Goal: Task Accomplishment & Management: Use online tool/utility

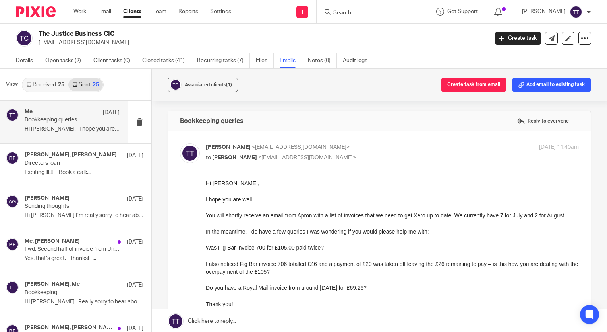
click at [347, 12] on input "Search" at bounding box center [369, 13] width 72 height 7
type input "petch"
click at [361, 25] on link at bounding box center [380, 31] width 99 height 12
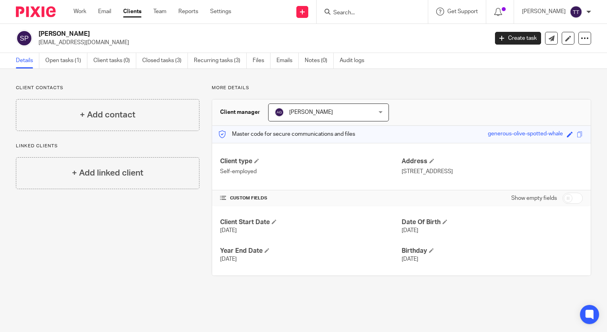
click at [350, 13] on input "Search" at bounding box center [369, 13] width 72 height 7
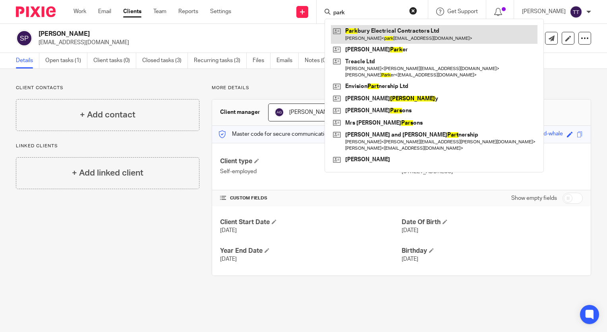
type input "park"
click at [358, 33] on link at bounding box center [434, 34] width 207 height 18
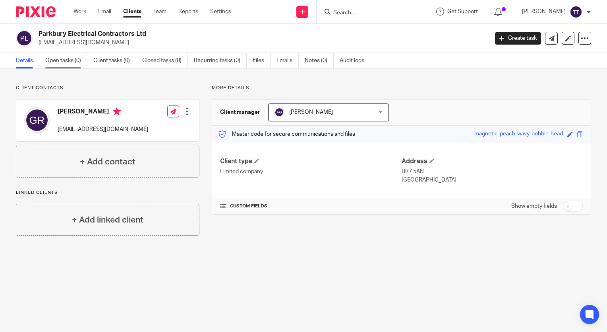
click at [78, 64] on link "Open tasks (0)" at bounding box center [66, 61] width 42 height 16
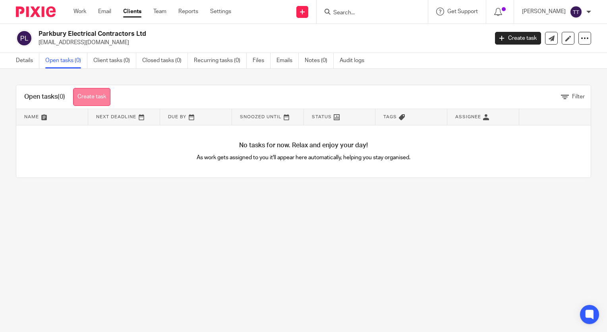
click at [85, 91] on link "Create task" at bounding box center [91, 97] width 37 height 18
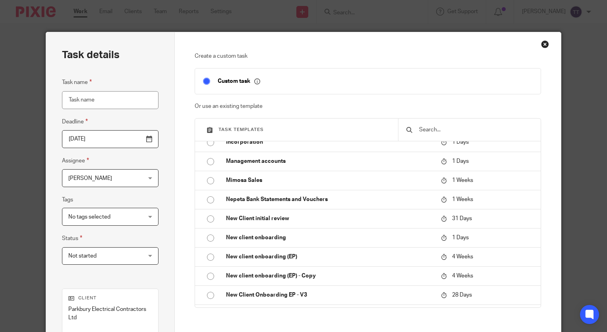
scroll to position [413, 0]
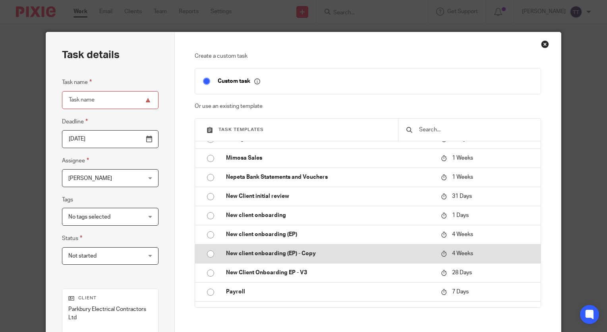
click at [262, 263] on td "New client onboarding (EP) - Copy" at bounding box center [327, 253] width 219 height 19
type input "[DATE]"
type input "New client onboarding (EP) - Copy"
checkbox input "false"
radio input "true"
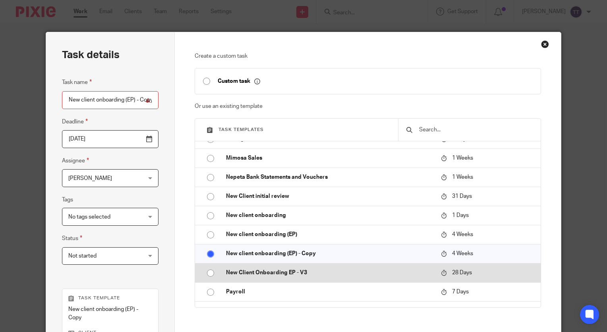
click at [261, 272] on td "New Client Onboarding EP - V3" at bounding box center [327, 272] width 219 height 19
type input "New Client Onboarding EP - V3"
radio input "false"
radio input "true"
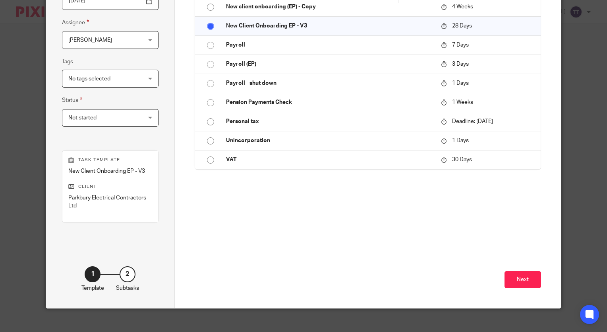
scroll to position [146, 0]
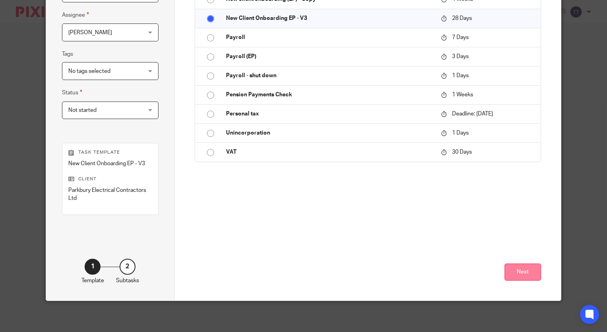
click at [505, 276] on button "Next" at bounding box center [523, 271] width 37 height 17
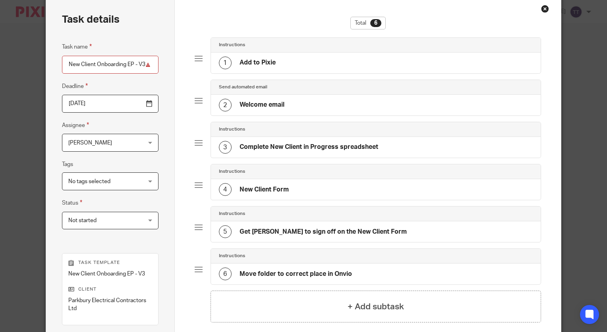
scroll to position [34, 0]
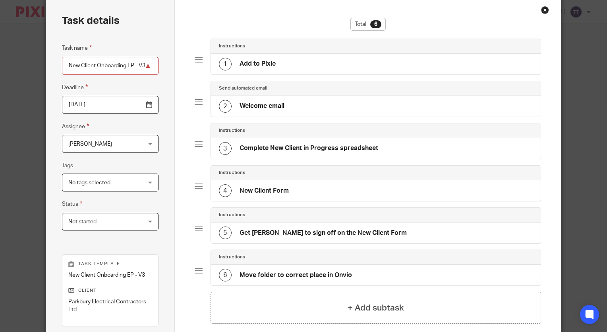
click at [261, 100] on div "2 Welcome email" at bounding box center [252, 106] width 66 height 13
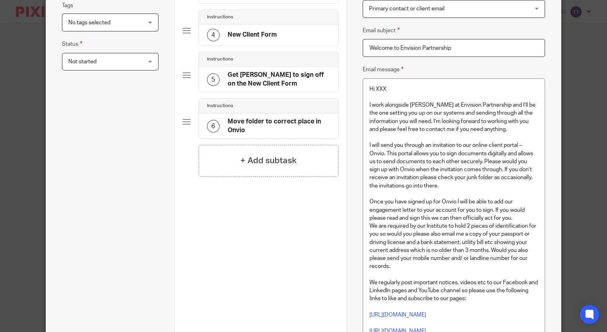
scroll to position [133, 0]
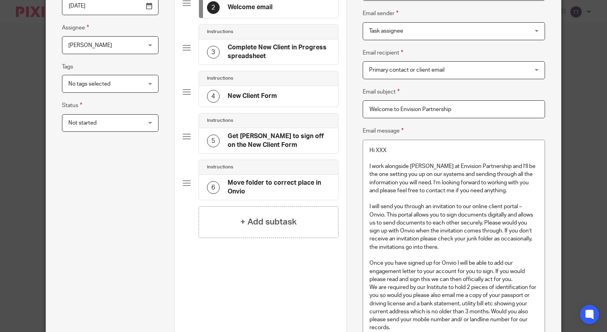
click at [269, 58] on h4 "Complete New Client in Progress spreadsheet" at bounding box center [279, 51] width 103 height 17
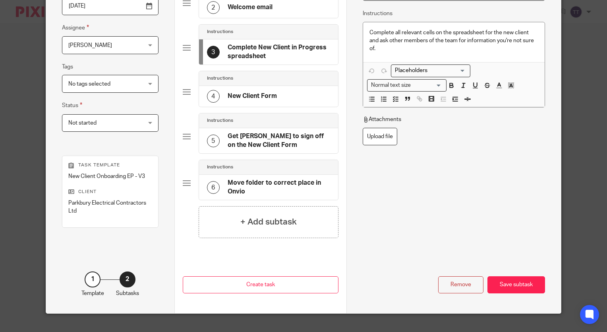
click at [270, 98] on h4 "New Client Form" at bounding box center [252, 96] width 49 height 8
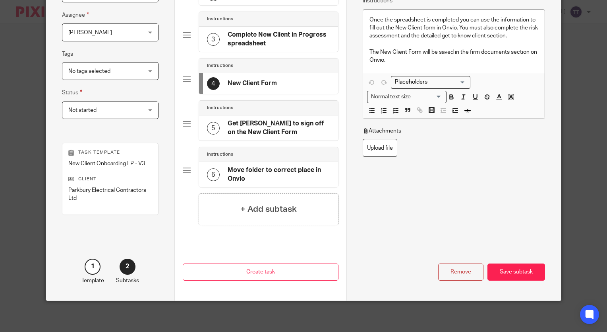
scroll to position [0, 0]
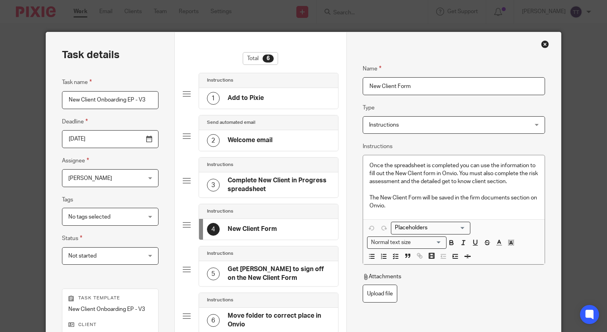
click at [541, 45] on div "Close this dialog window" at bounding box center [545, 44] width 8 height 8
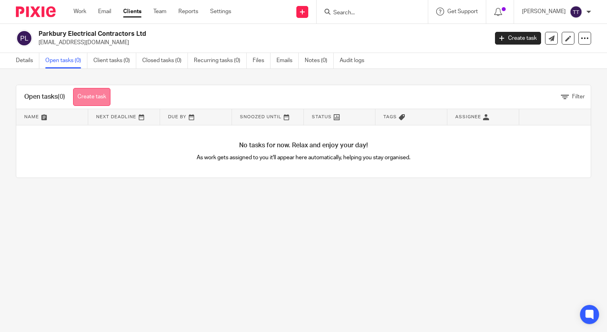
click at [85, 96] on link "Create task" at bounding box center [91, 97] width 37 height 18
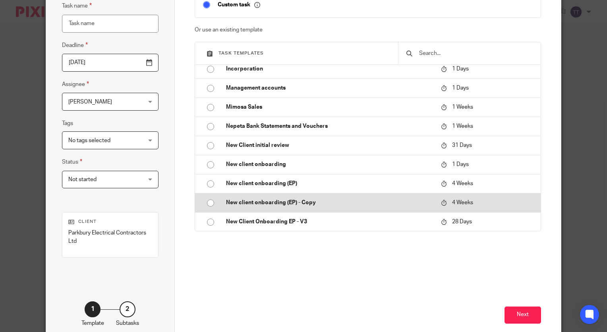
scroll to position [408, 0]
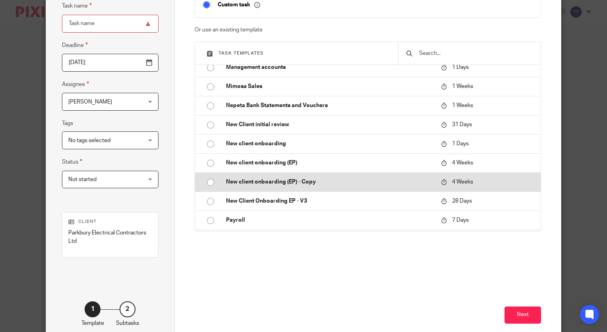
click at [295, 186] on p "New client onboarding (EP) - Copy" at bounding box center [329, 182] width 207 height 8
type input "2025-09-19"
type input "New client onboarding (EP) - Copy"
checkbox input "false"
radio input "true"
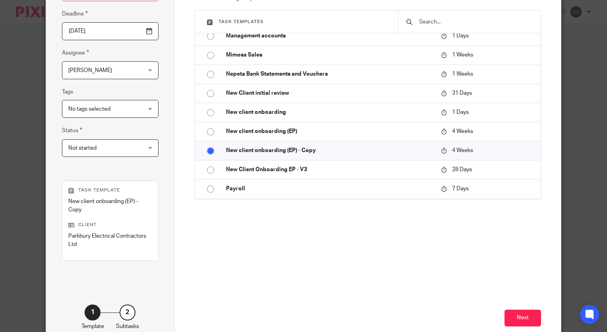
scroll to position [140, 0]
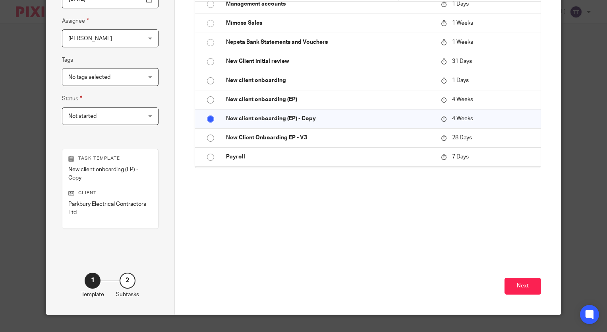
click at [520, 276] on div "Next" at bounding box center [368, 270] width 347 height 87
click at [520, 282] on button "Next" at bounding box center [523, 285] width 37 height 17
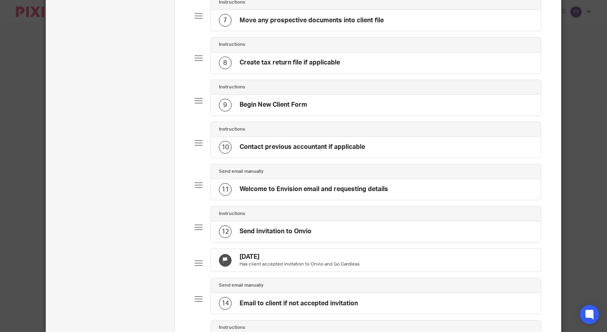
scroll to position [420, 0]
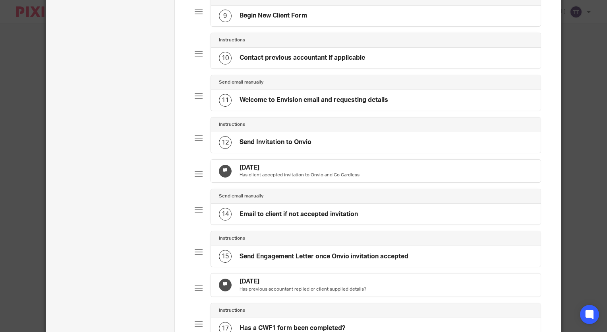
click at [307, 259] on h4 "Send Engagement Letter once Onvio invitation accepted" at bounding box center [324, 256] width 169 height 8
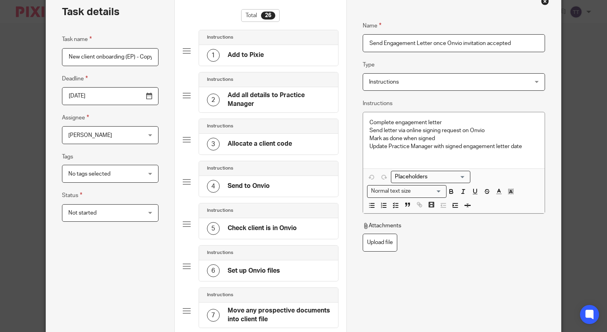
scroll to position [0, 0]
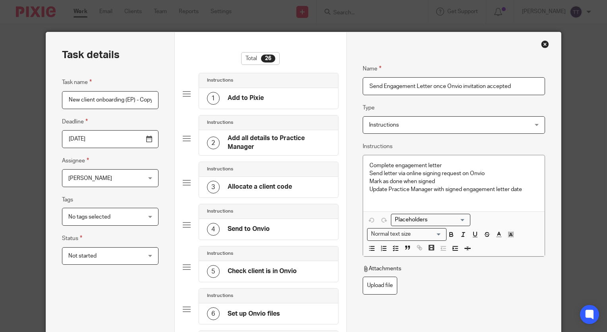
click at [542, 47] on div "Close this dialog window" at bounding box center [545, 44] width 8 height 8
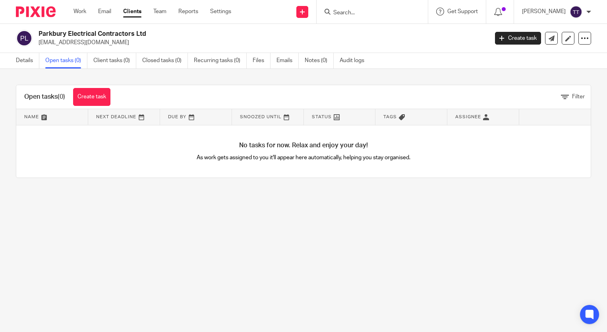
click at [328, 10] on icon at bounding box center [328, 12] width 6 height 6
click at [350, 14] on input "Search" at bounding box center [369, 13] width 72 height 7
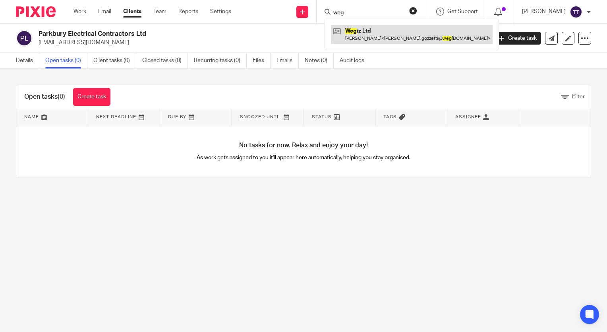
type input "weg"
click at [363, 28] on link at bounding box center [412, 34] width 162 height 18
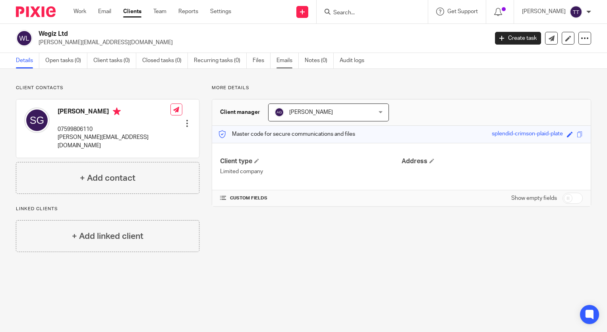
click at [292, 63] on link "Emails" at bounding box center [288, 61] width 22 height 16
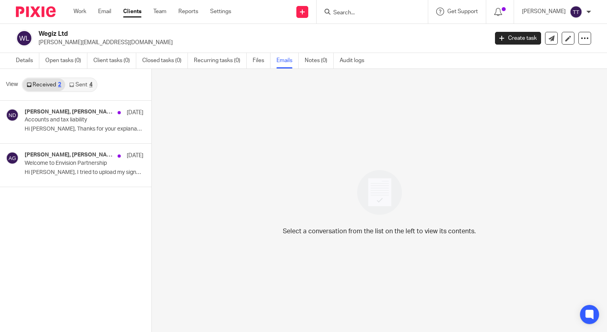
click at [76, 87] on link "Sent 4" at bounding box center [80, 84] width 31 height 13
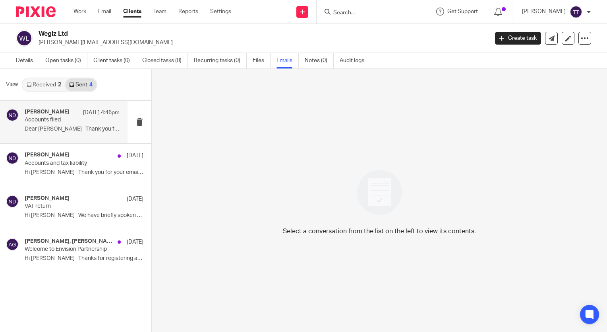
click at [95, 123] on div "[PERSON_NAME] [DATE] 4:46pm Accounts filed Dear [PERSON_NAME] Thank you for app…" at bounding box center [72, 122] width 95 height 27
